Goal: Task Accomplishment & Management: Use online tool/utility

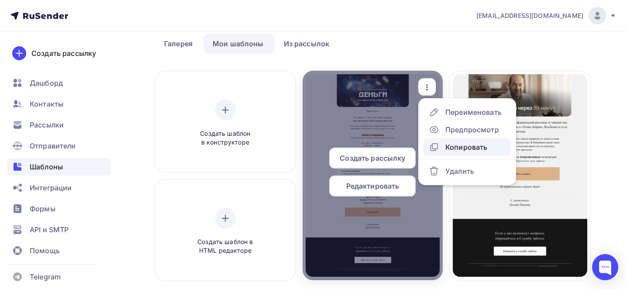
scroll to position [40, 0]
click at [455, 146] on div "Копировать" at bounding box center [467, 147] width 42 height 10
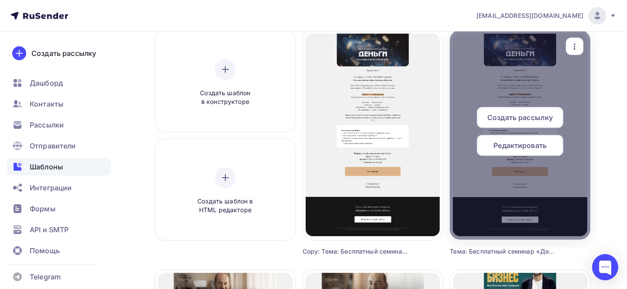
scroll to position [73, 0]
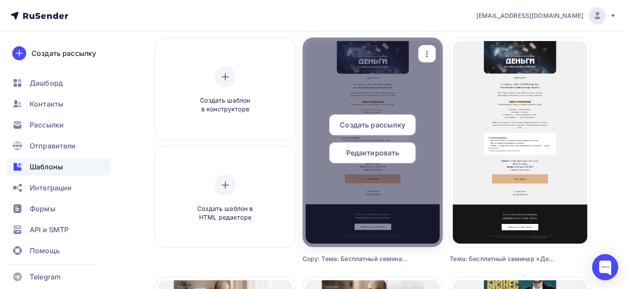
click at [429, 47] on div "button" at bounding box center [427, 53] width 17 height 17
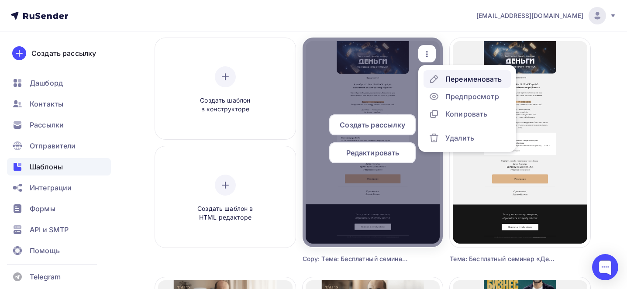
click at [444, 73] on link "Переименовать" at bounding box center [467, 78] width 87 height 17
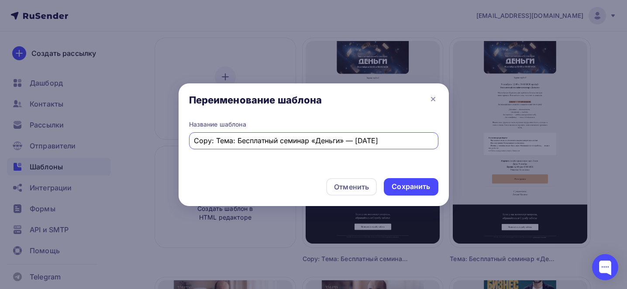
click at [332, 140] on input "Copy: Тема: Бесплатный семинар «Деньги» — 9 октября" at bounding box center [313, 140] width 239 height 10
type input "Тема: Как попасть туда, где все выборы возможны"
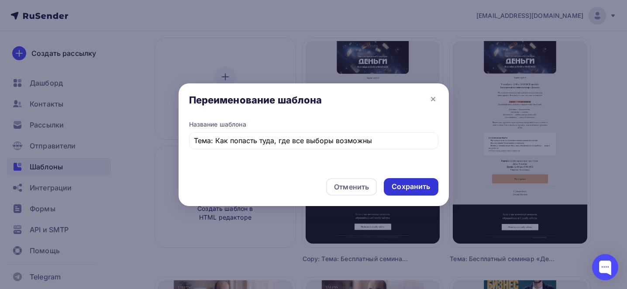
click at [409, 187] on div "Сохранить" at bounding box center [411, 187] width 38 height 10
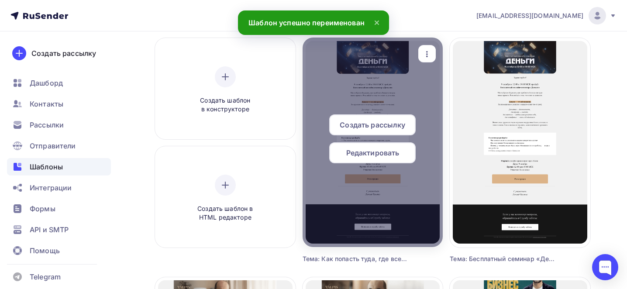
click at [371, 156] on span "Редактировать" at bounding box center [373, 153] width 53 height 10
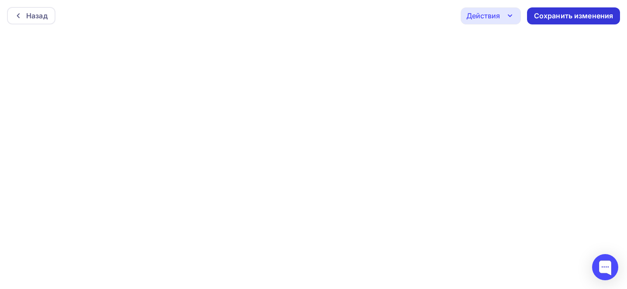
click at [551, 14] on div "Сохранить изменения" at bounding box center [574, 16] width 80 height 10
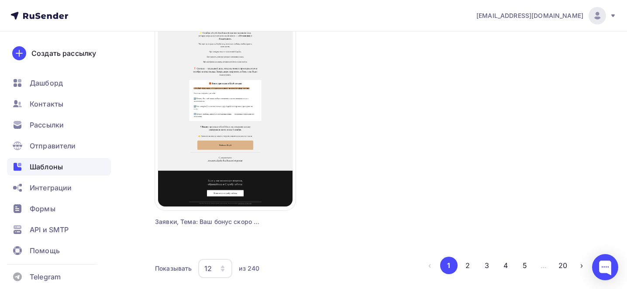
scroll to position [1081, 0]
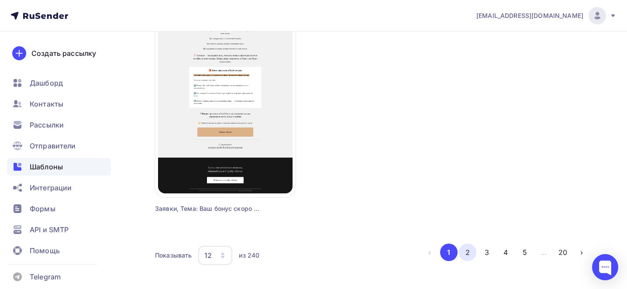
click at [475, 250] on button "2" at bounding box center [467, 252] width 17 height 17
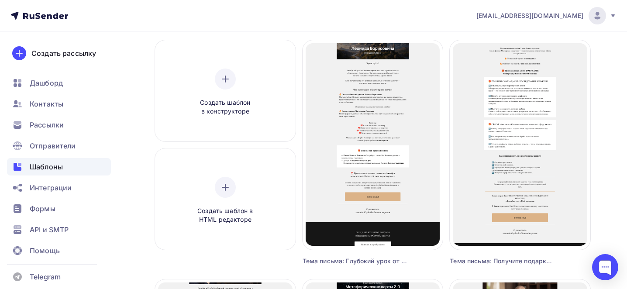
scroll to position [73, 0]
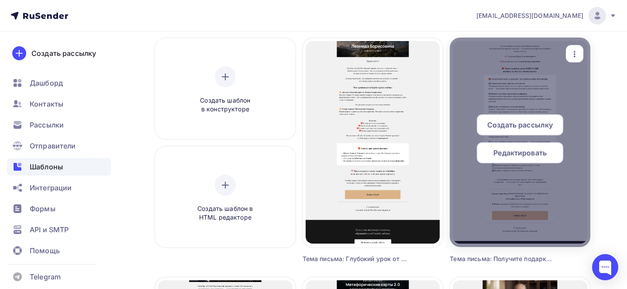
click at [570, 52] on icon "button" at bounding box center [575, 54] width 10 height 10
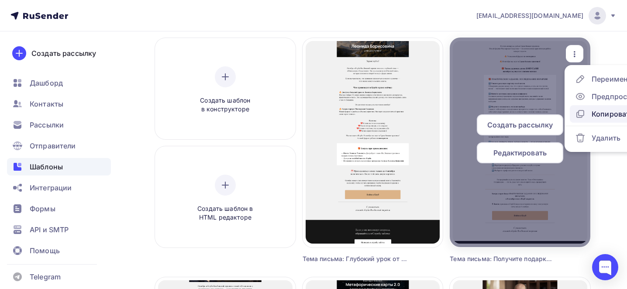
click at [604, 112] on div "Копировать" at bounding box center [613, 114] width 42 height 10
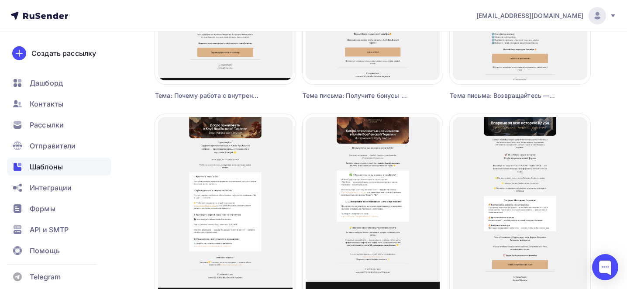
scroll to position [1103, 0]
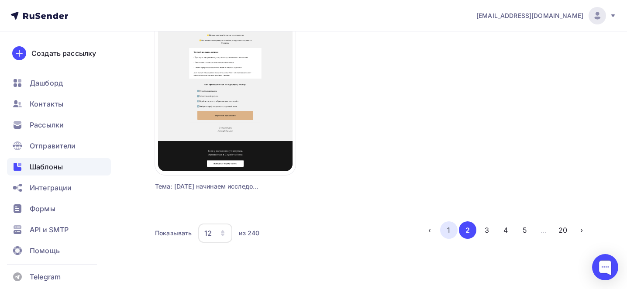
click at [442, 229] on button "1" at bounding box center [448, 230] width 17 height 17
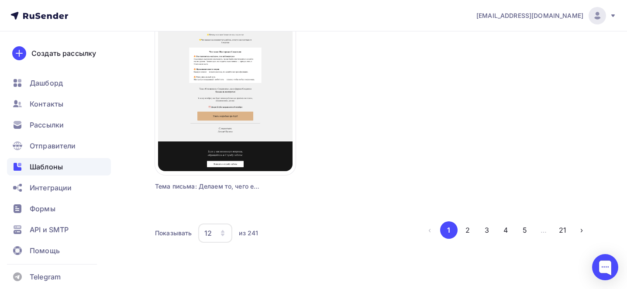
click at [427, 229] on li "‹" at bounding box center [429, 230] width 17 height 17
click at [429, 230] on li "‹" at bounding box center [429, 230] width 17 height 17
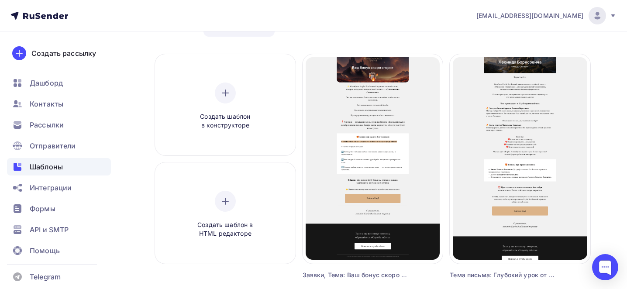
scroll to position [0, 0]
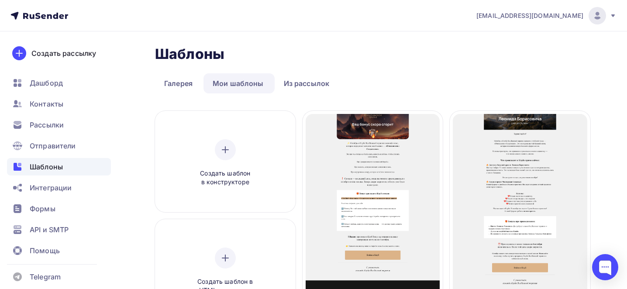
click at [423, 78] on ul "Галерея Мои шаблоны Из рассылок" at bounding box center [373, 83] width 436 height 20
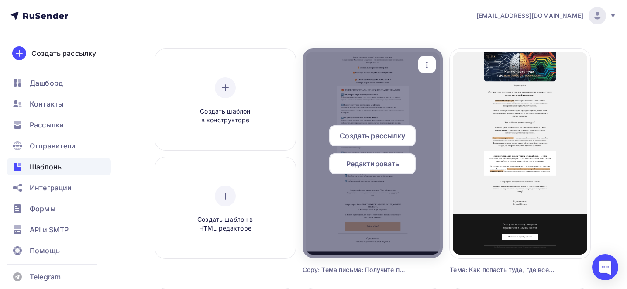
scroll to position [65, 0]
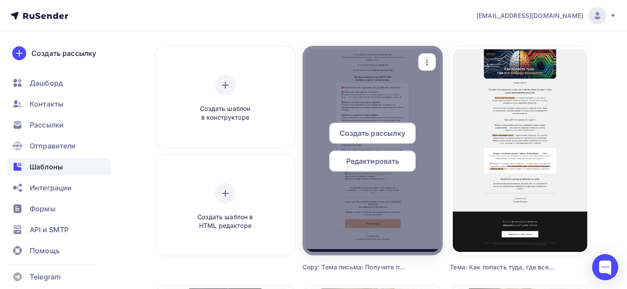
click at [429, 62] on icon "button" at bounding box center [427, 62] width 10 height 10
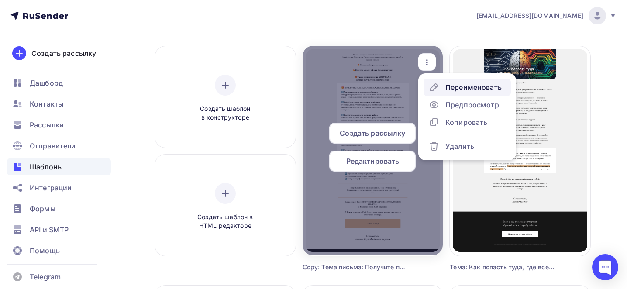
click at [443, 87] on div "Переименовать" at bounding box center [465, 87] width 73 height 10
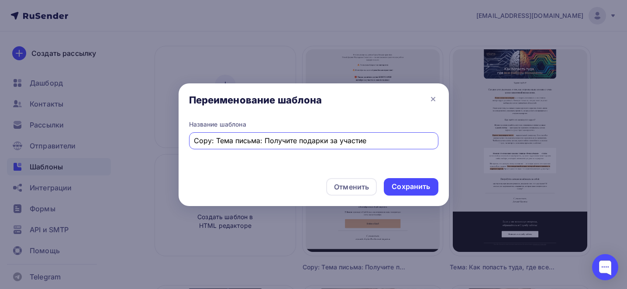
click at [253, 139] on input "Copy: Тема письма: Получите подарки за участие" at bounding box center [313, 140] width 239 height 10
paste input "Тема: 🎁 Ваши подарки внутри"
type input "Тема: 🎁 Ваши подарки внутри"
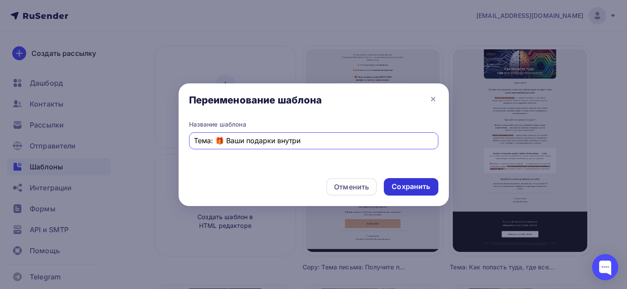
click at [400, 188] on div "Сохранить" at bounding box center [411, 187] width 38 height 10
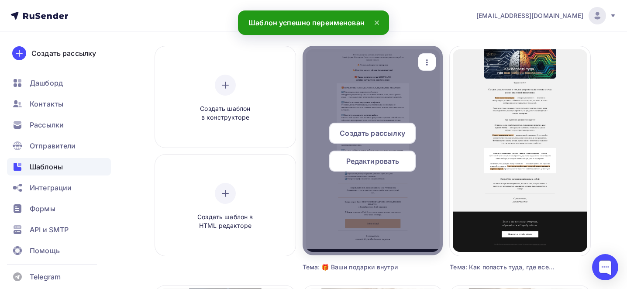
click at [358, 167] on div "Редактировать" at bounding box center [372, 161] width 87 height 21
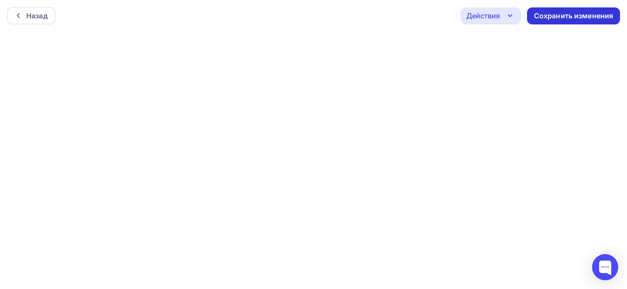
click at [570, 10] on div "Сохранить изменения" at bounding box center [573, 15] width 93 height 17
click at [547, 15] on div "Сохранить изменения" at bounding box center [574, 16] width 80 height 10
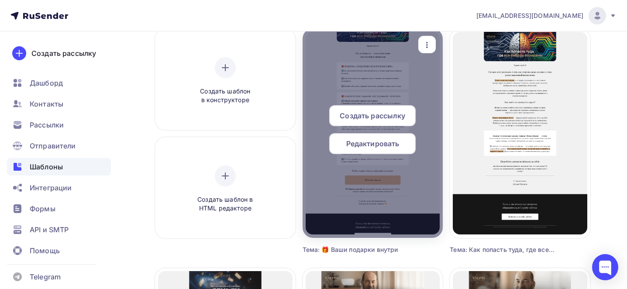
scroll to position [90, 0]
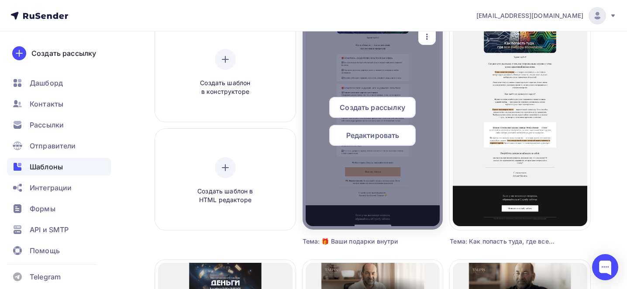
click at [376, 132] on span "Редактировать" at bounding box center [373, 135] width 53 height 10
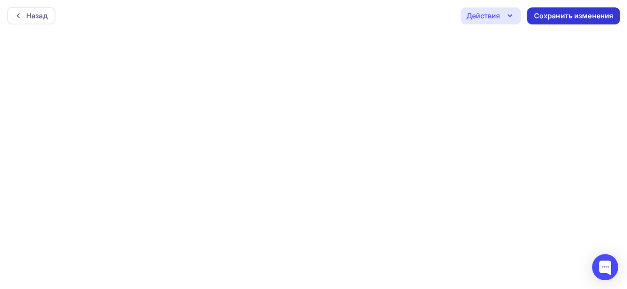
click at [568, 17] on div "Сохранить изменения" at bounding box center [574, 16] width 80 height 10
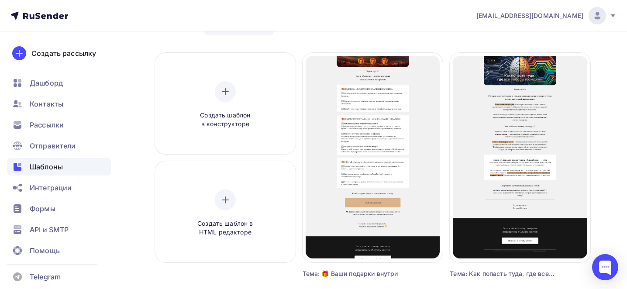
scroll to position [59, 0]
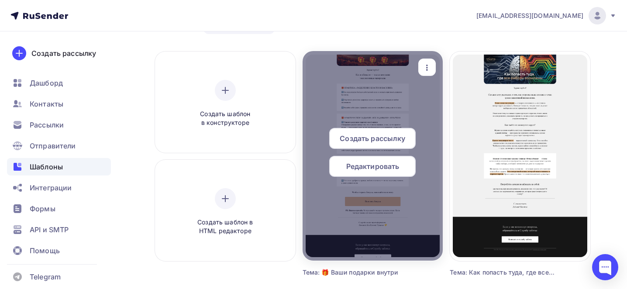
click at [434, 63] on div "button" at bounding box center [427, 67] width 17 height 17
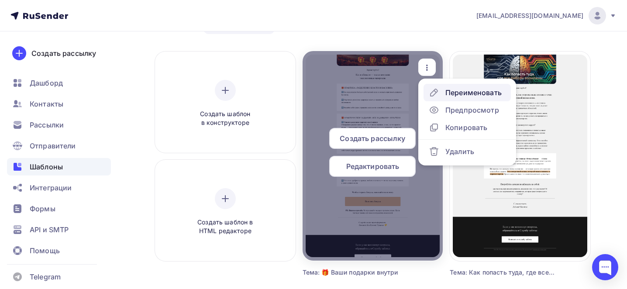
click at [458, 88] on div "Переименовать" at bounding box center [474, 92] width 56 height 10
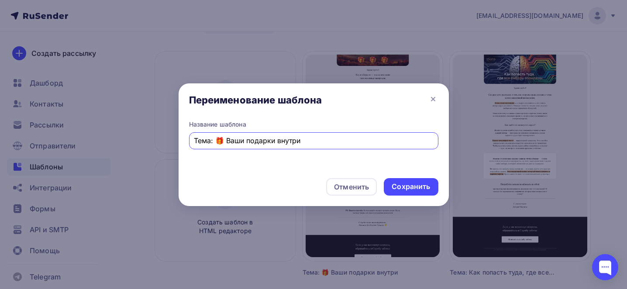
click at [197, 141] on input "Тема: 🎁 Ваши подарки внутри" at bounding box center [313, 140] width 239 height 10
type input "3 шт Тема: 🎁 Ваши подарки внутри"
click at [403, 177] on div "Отменить Сохранить" at bounding box center [314, 188] width 270 height 35
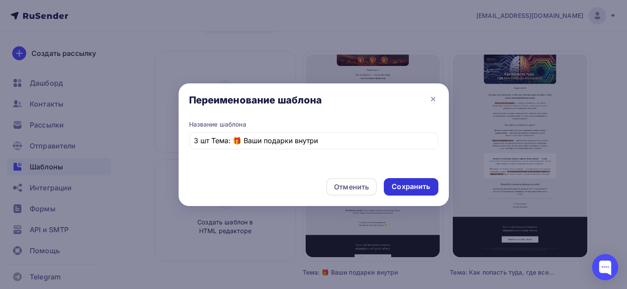
click at [417, 188] on div "Сохранить" at bounding box center [411, 187] width 38 height 10
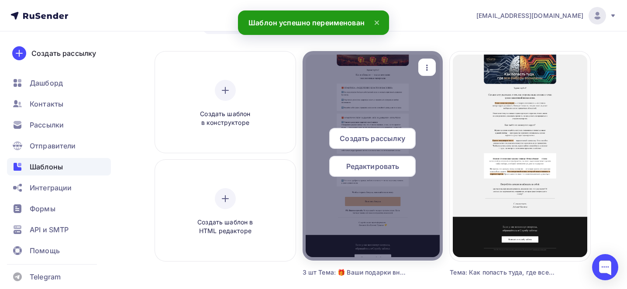
click at [426, 64] on icon "button" at bounding box center [427, 67] width 10 height 10
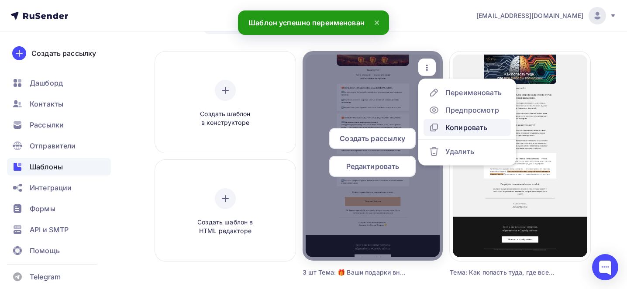
click at [456, 125] on div "Копировать" at bounding box center [467, 127] width 42 height 10
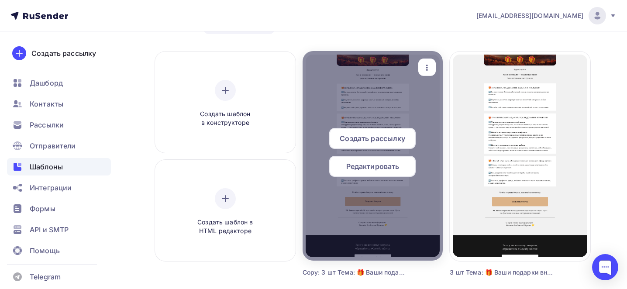
click at [430, 66] on icon "button" at bounding box center [427, 67] width 10 height 10
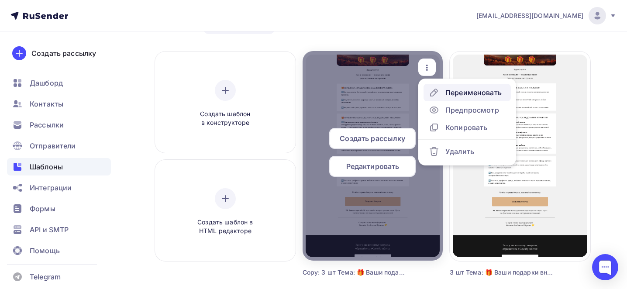
click at [445, 88] on div "Переименовать" at bounding box center [465, 92] width 73 height 10
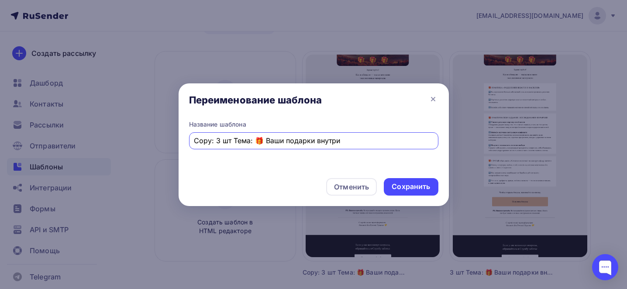
drag, startPoint x: 218, startPoint y: 142, endPoint x: 184, endPoint y: 140, distance: 33.7
click at [184, 140] on div "Название шаблона Copy: 3 шт Тема: 🎁 Ваши подарки внутри" at bounding box center [314, 145] width 270 height 51
type input "2 шт Тема: 🎁 Ваши подарки внутри"
click at [420, 184] on div "Сохранить" at bounding box center [411, 187] width 38 height 10
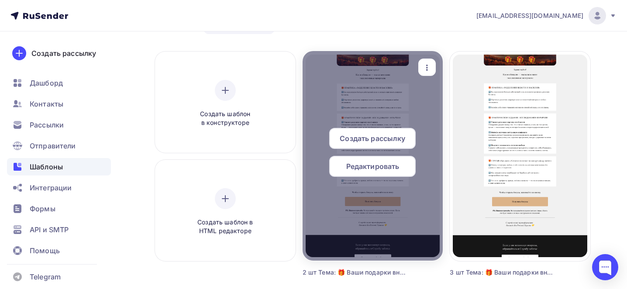
click at [388, 168] on span "Редактировать" at bounding box center [373, 166] width 53 height 10
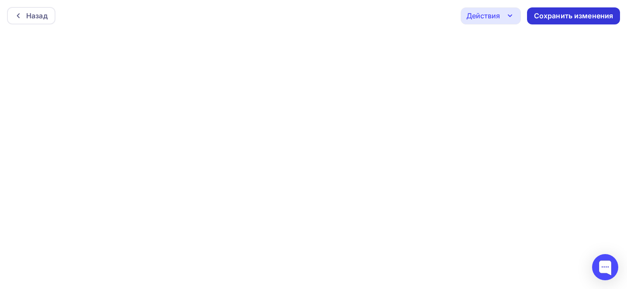
click at [566, 14] on div "Сохранить изменения" at bounding box center [574, 16] width 80 height 10
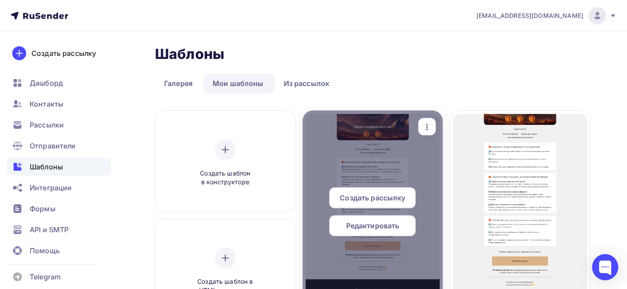
scroll to position [42, 0]
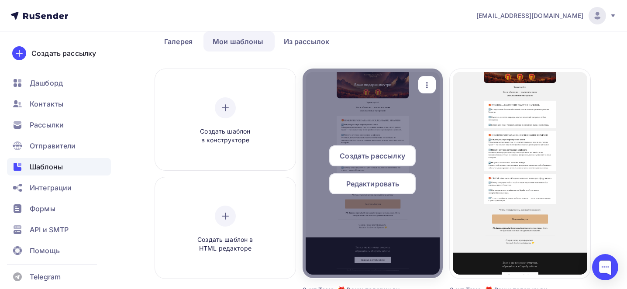
click at [426, 87] on icon "button" at bounding box center [427, 85] width 10 height 10
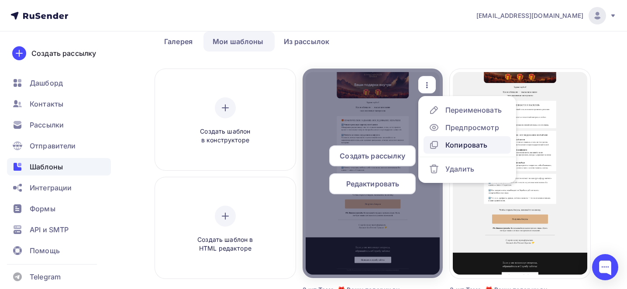
click at [471, 144] on div "Копировать" at bounding box center [467, 145] width 42 height 10
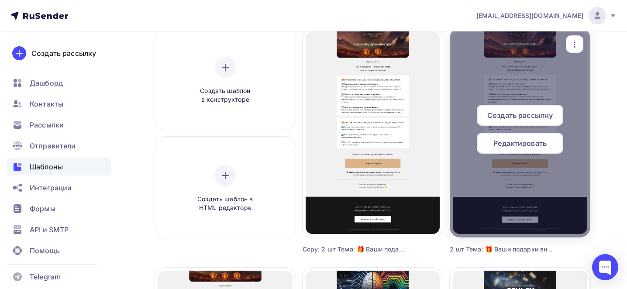
scroll to position [77, 0]
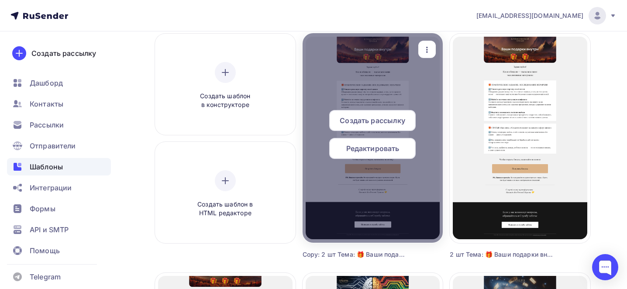
click at [431, 49] on icon "button" at bounding box center [427, 50] width 10 height 10
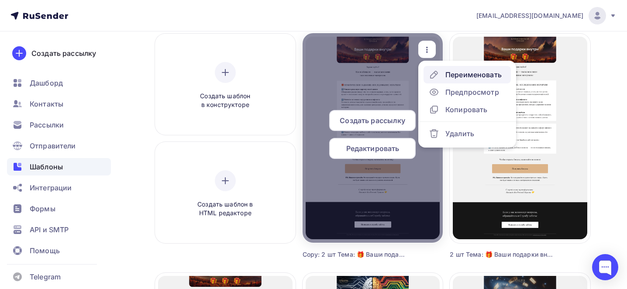
click at [448, 71] on div "Переименовать" at bounding box center [474, 74] width 56 height 10
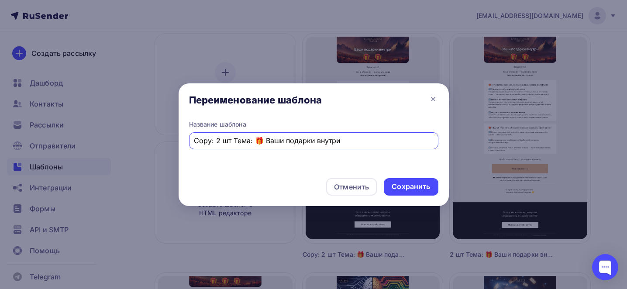
drag, startPoint x: 218, startPoint y: 142, endPoint x: 194, endPoint y: 142, distance: 24.9
click at [194, 142] on div "Copy: 2 шт Тема: 🎁 Ваши подарки внутри" at bounding box center [314, 140] width 250 height 17
type input "1 шт Тема: 🎁 Ваши подарки внутри"
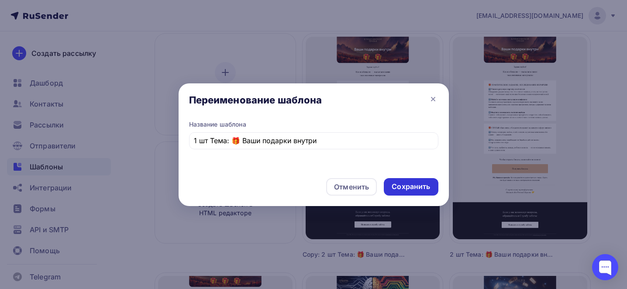
click at [418, 192] on div "Сохранить" at bounding box center [411, 186] width 54 height 17
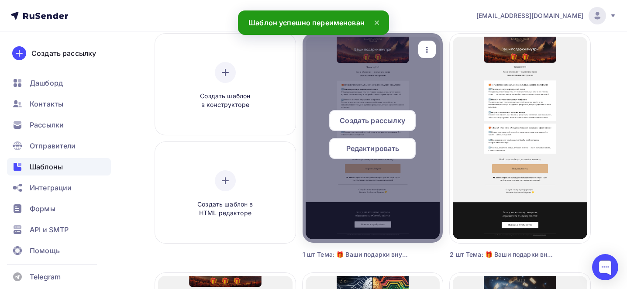
click at [364, 153] on span "Редактировать" at bounding box center [373, 148] width 53 height 10
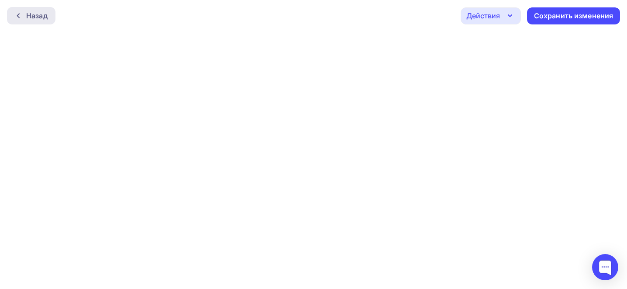
click at [49, 15] on div "Назад" at bounding box center [31, 15] width 49 height 17
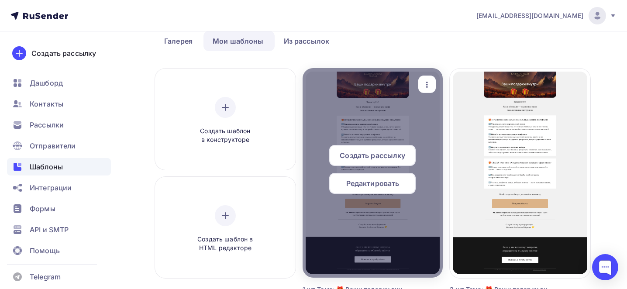
scroll to position [28, 0]
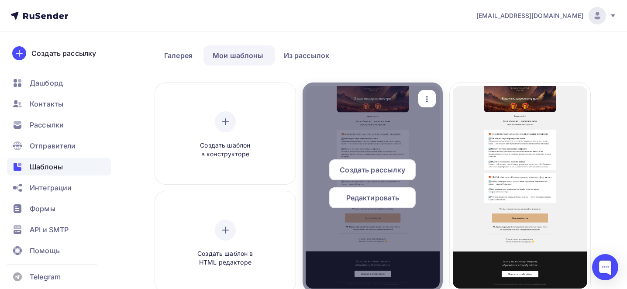
click at [431, 94] on icon "button" at bounding box center [427, 99] width 10 height 10
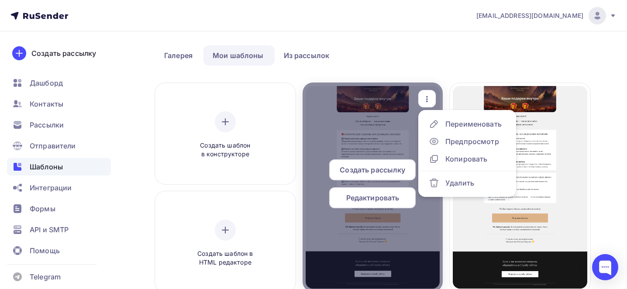
click at [386, 197] on span "Редактировать" at bounding box center [373, 198] width 53 height 10
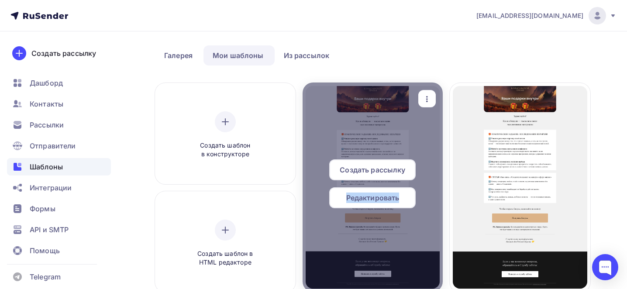
click at [386, 197] on span "Редактировать" at bounding box center [373, 198] width 53 height 10
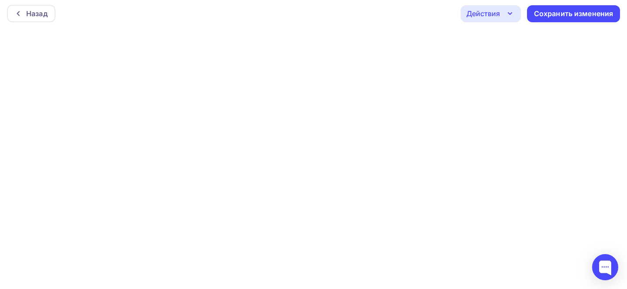
scroll to position [2, 0]
click at [554, 16] on div "Сохранить изменения" at bounding box center [574, 14] width 80 height 10
